Goal: Go to known website: Go to known website

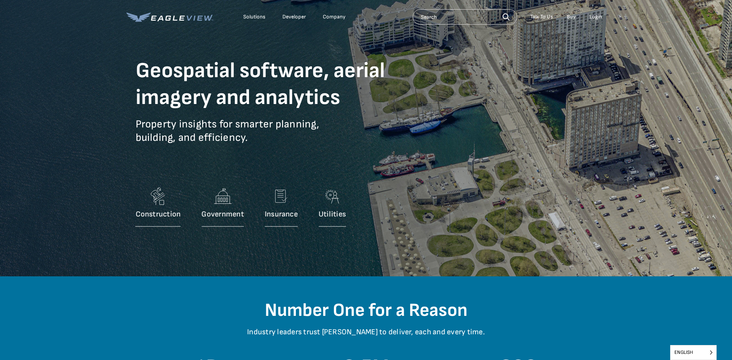
click at [598, 18] on div "Login" at bounding box center [595, 16] width 13 height 7
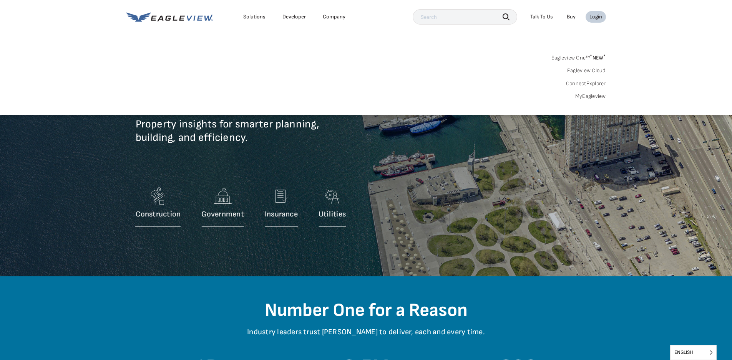
click at [580, 58] on link "Eagleview One™ * NEW *" at bounding box center [578, 56] width 55 height 9
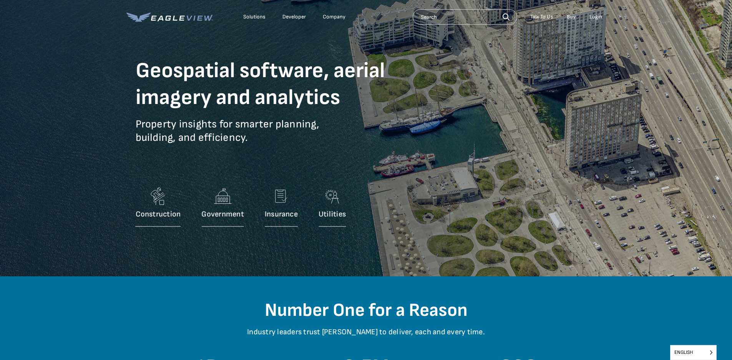
click at [596, 15] on div "Login" at bounding box center [595, 16] width 13 height 7
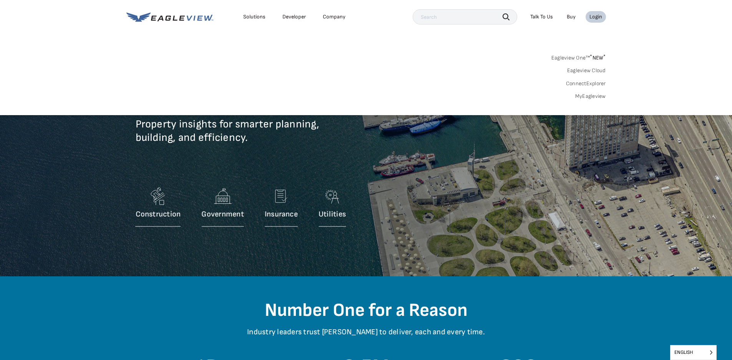
click at [595, 96] on link "MyEagleview" at bounding box center [590, 96] width 31 height 7
